Goal: Task Accomplishment & Management: Complete application form

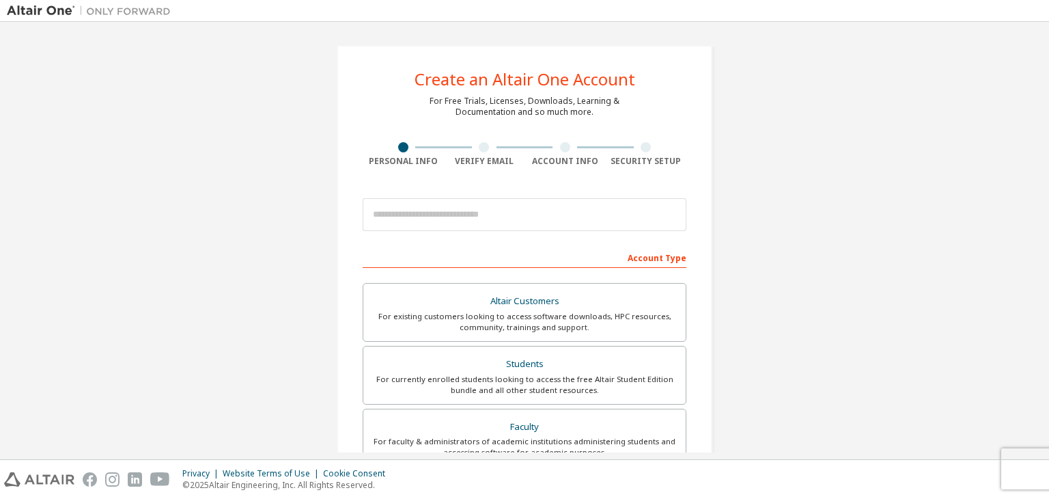
scroll to position [46, 0]
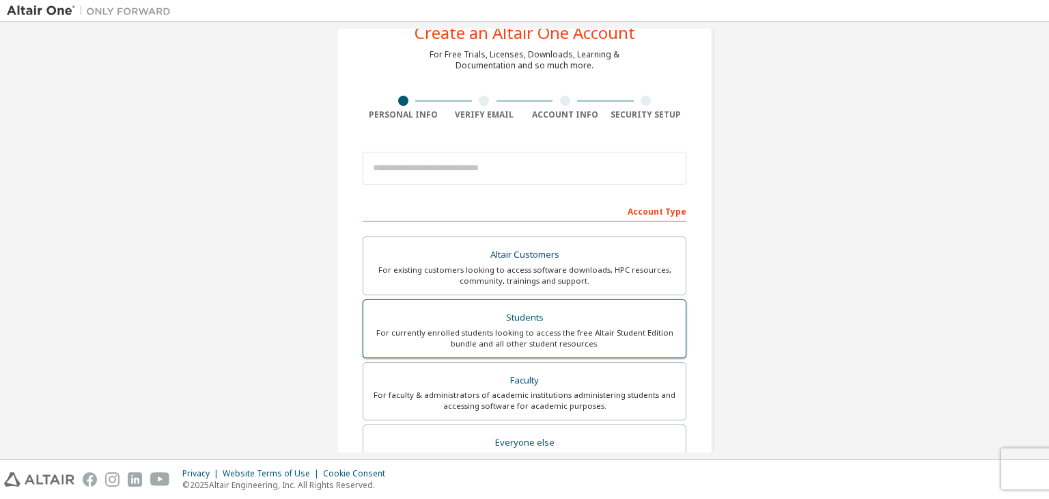
click at [443, 327] on div "For currently enrolled students looking to access the free Altair Student Editi…" at bounding box center [525, 338] width 306 height 22
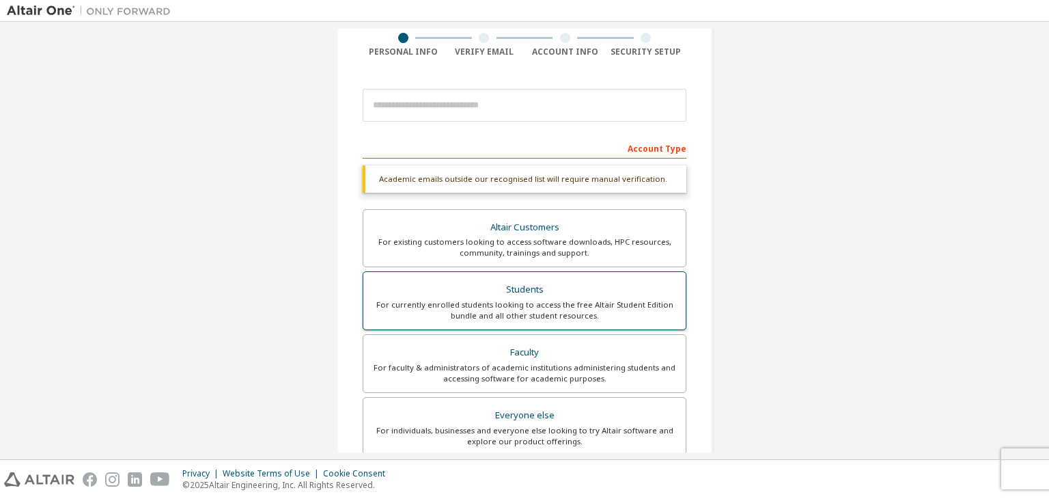
scroll to position [112, 0]
click at [465, 287] on div "Students" at bounding box center [525, 286] width 306 height 19
click at [541, 296] on div "For currently enrolled students looking to access the free Altair Student Editi…" at bounding box center [525, 307] width 306 height 22
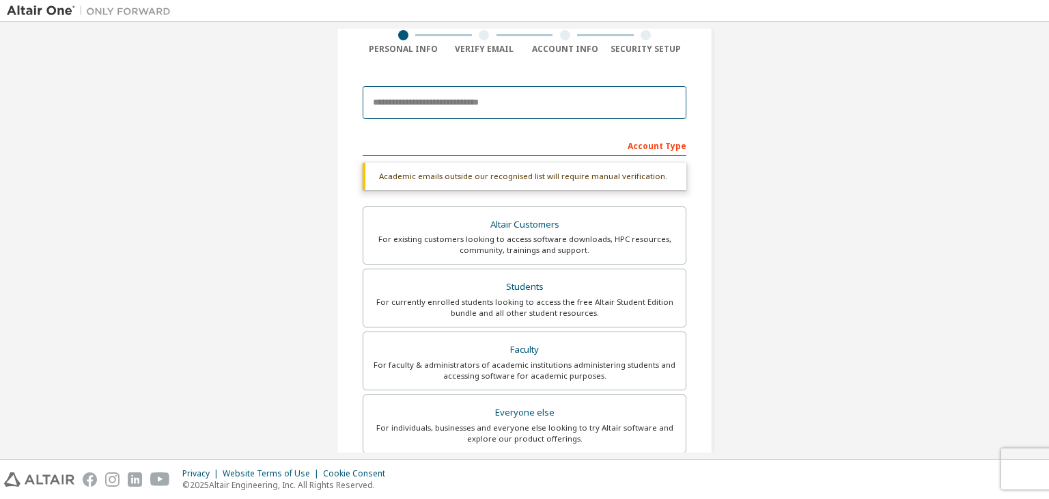
click at [523, 98] on input "email" at bounding box center [525, 102] width 324 height 33
type input "**********"
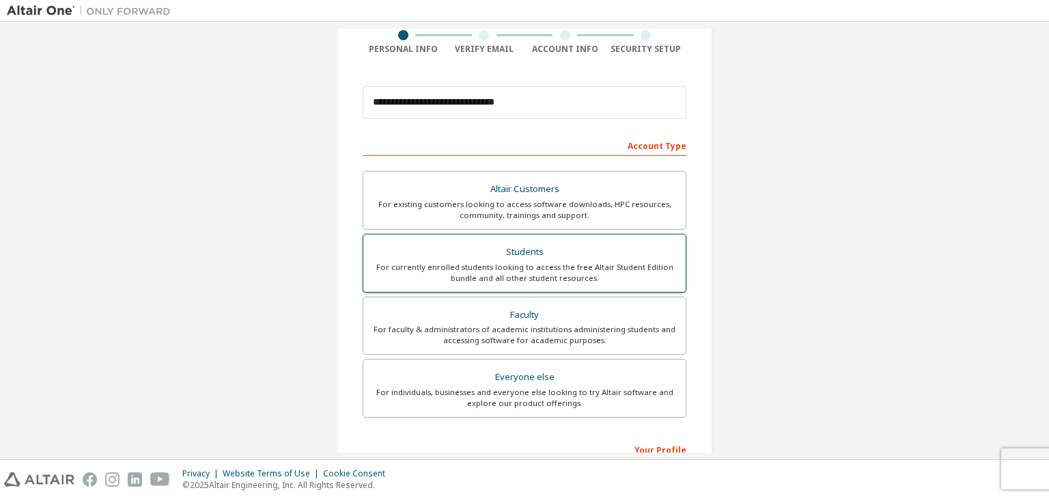
click at [579, 255] on div "Students" at bounding box center [525, 251] width 306 height 19
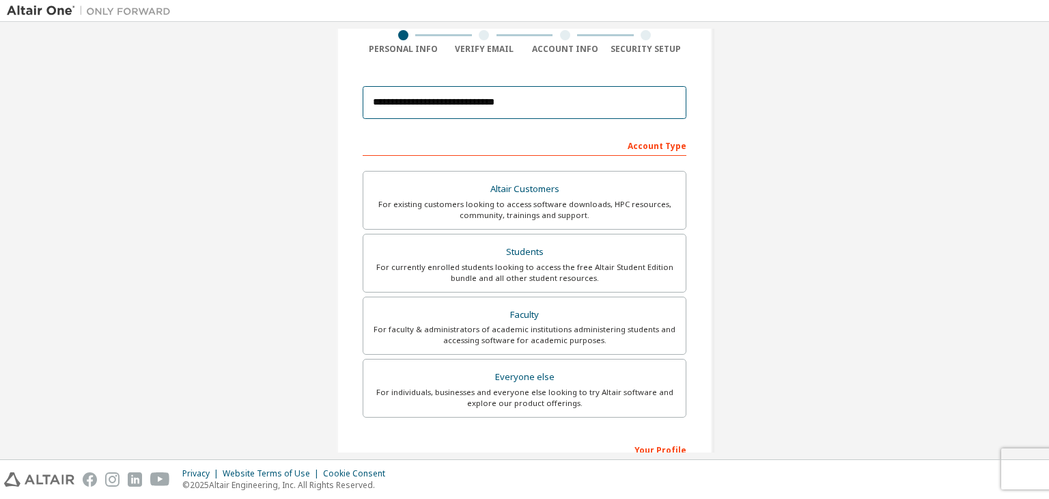
click at [601, 111] on input "**********" at bounding box center [525, 102] width 324 height 33
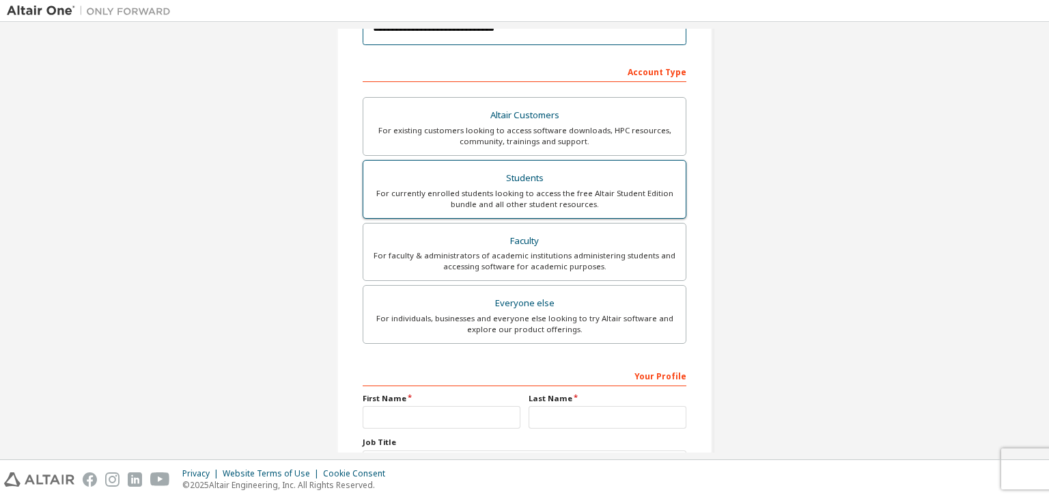
scroll to position [188, 0]
click at [524, 178] on div "Students" at bounding box center [525, 176] width 306 height 19
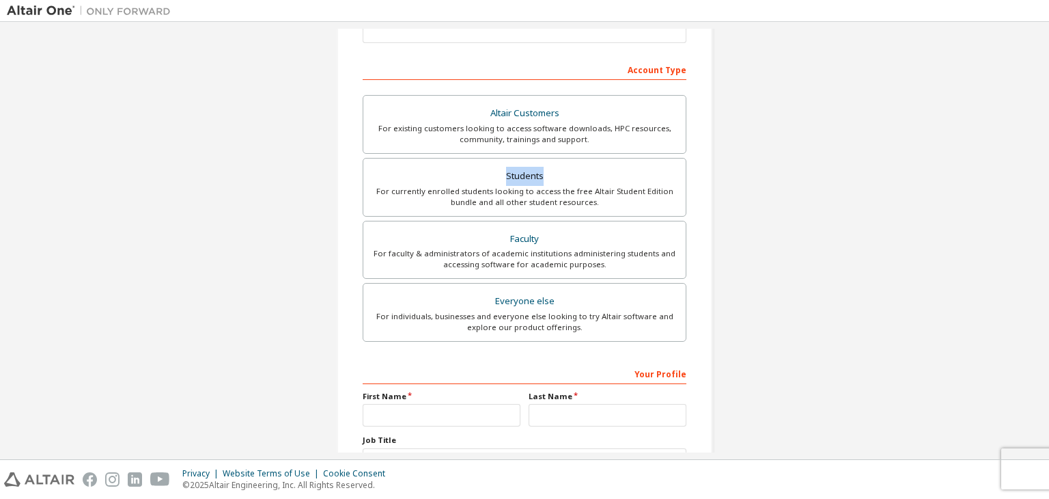
scroll to position [297, 0]
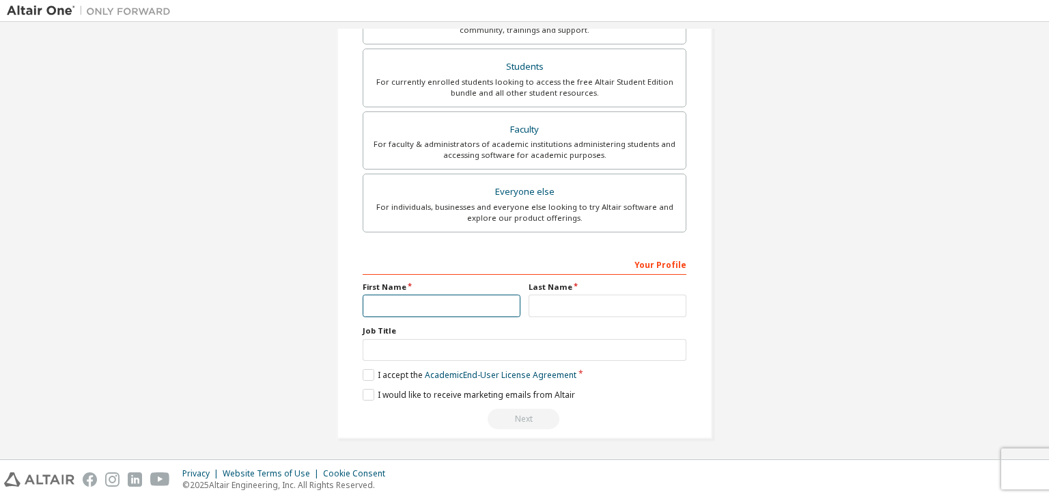
click at [447, 306] on input "text" at bounding box center [442, 305] width 158 height 23
type input "*********"
click at [561, 309] on input "text" at bounding box center [608, 305] width 158 height 23
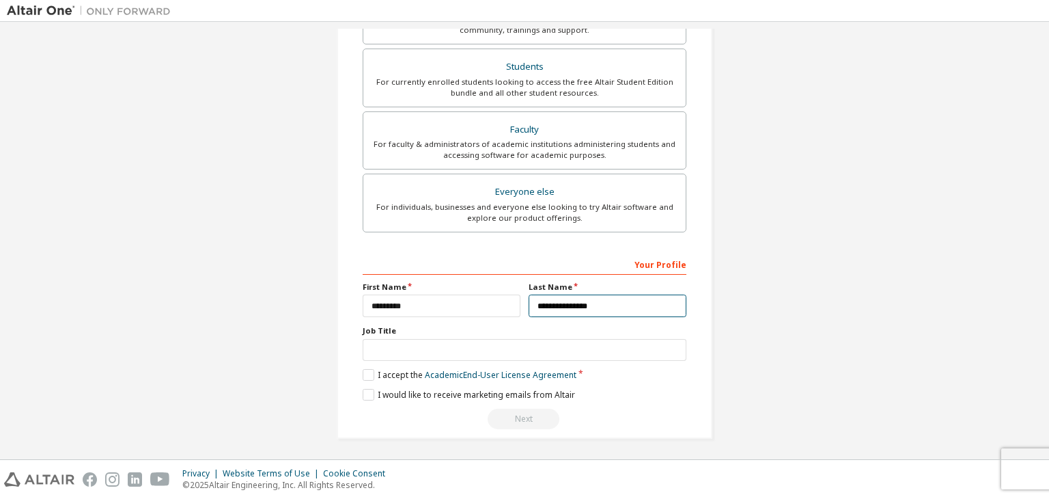
type input "**********"
click at [557, 348] on input "text" at bounding box center [525, 350] width 324 height 23
click at [363, 372] on label "I accept the Academic End-User License Agreement" at bounding box center [470, 375] width 214 height 12
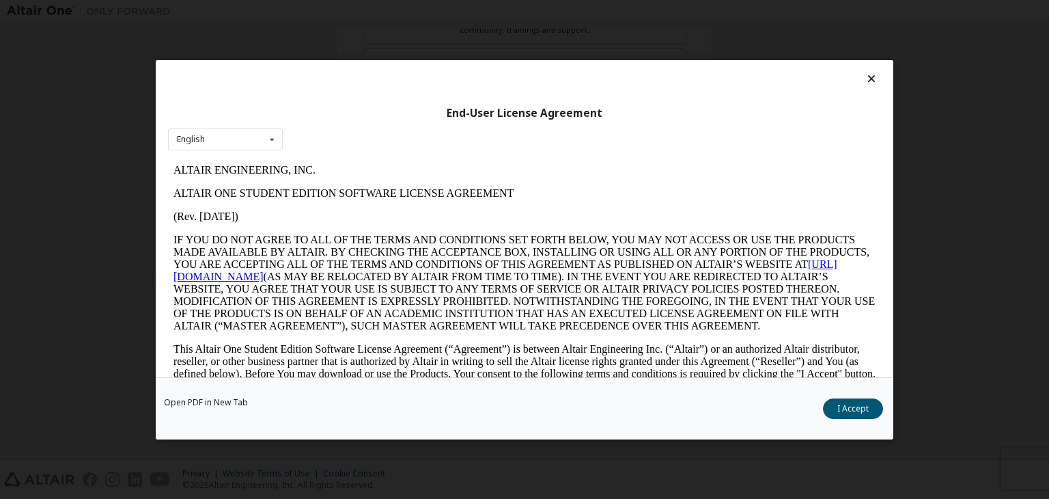
scroll to position [0, 0]
click at [855, 408] on button "I Accept" at bounding box center [853, 408] width 60 height 20
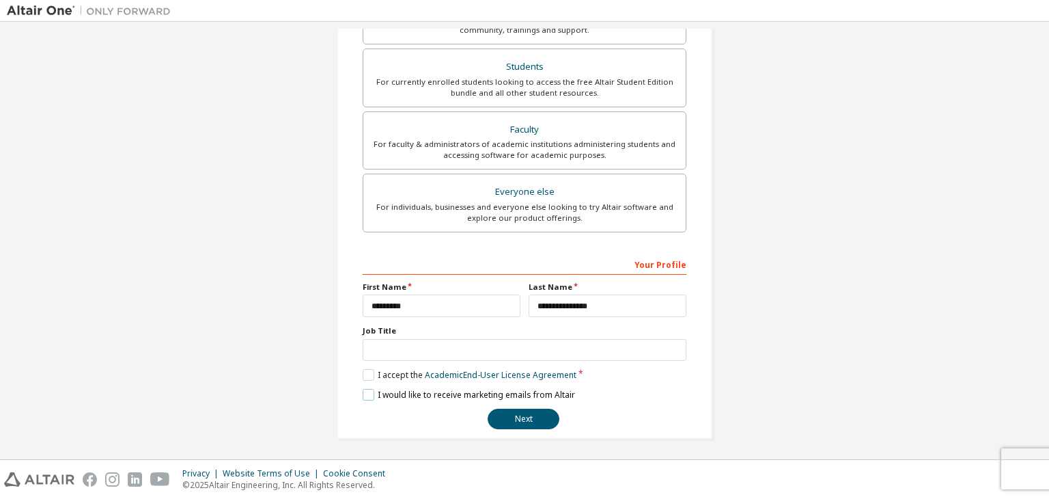
click at [367, 393] on label "I would like to receive marketing emails from Altair" at bounding box center [469, 395] width 212 height 12
click at [363, 394] on label "I would like to receive marketing emails from Altair" at bounding box center [469, 395] width 212 height 12
click at [512, 424] on button "Next" at bounding box center [524, 418] width 72 height 20
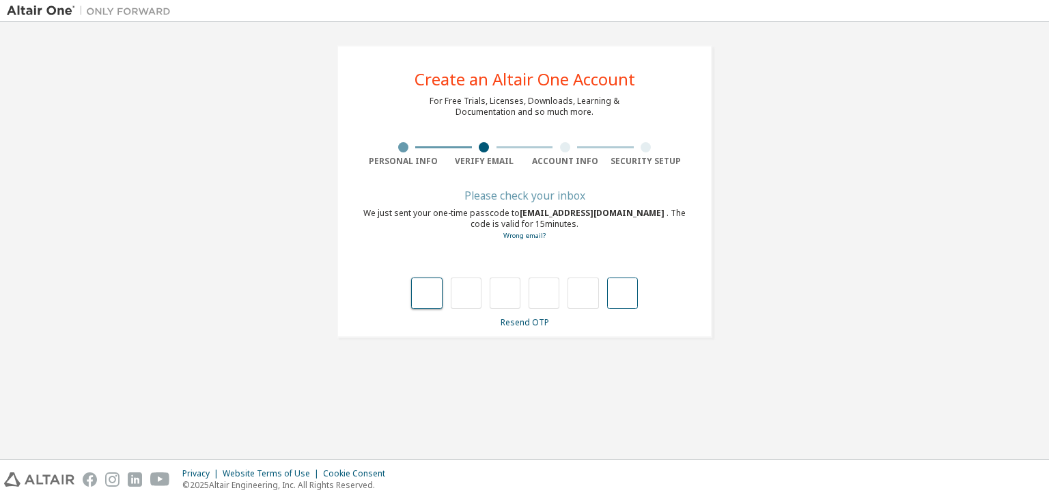
type input "*"
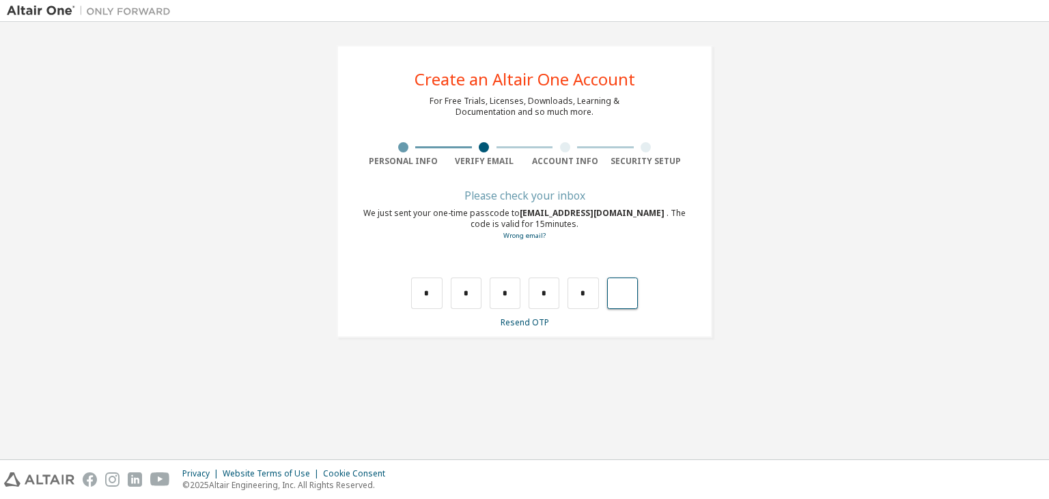
type input "*"
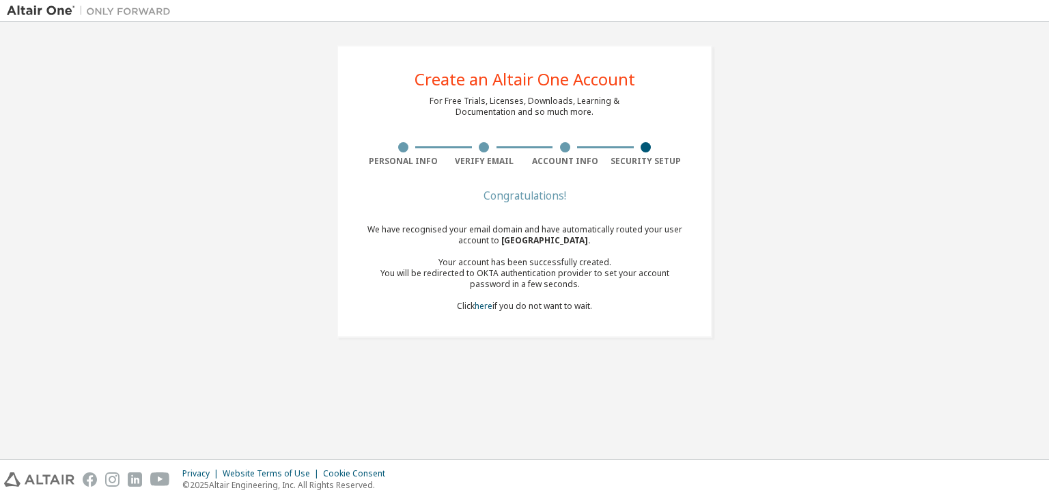
click at [561, 311] on div "Congratulations! We have recognised your email domain and have automatically ro…" at bounding box center [525, 259] width 324 height 137
